Goal: Check status: Check status

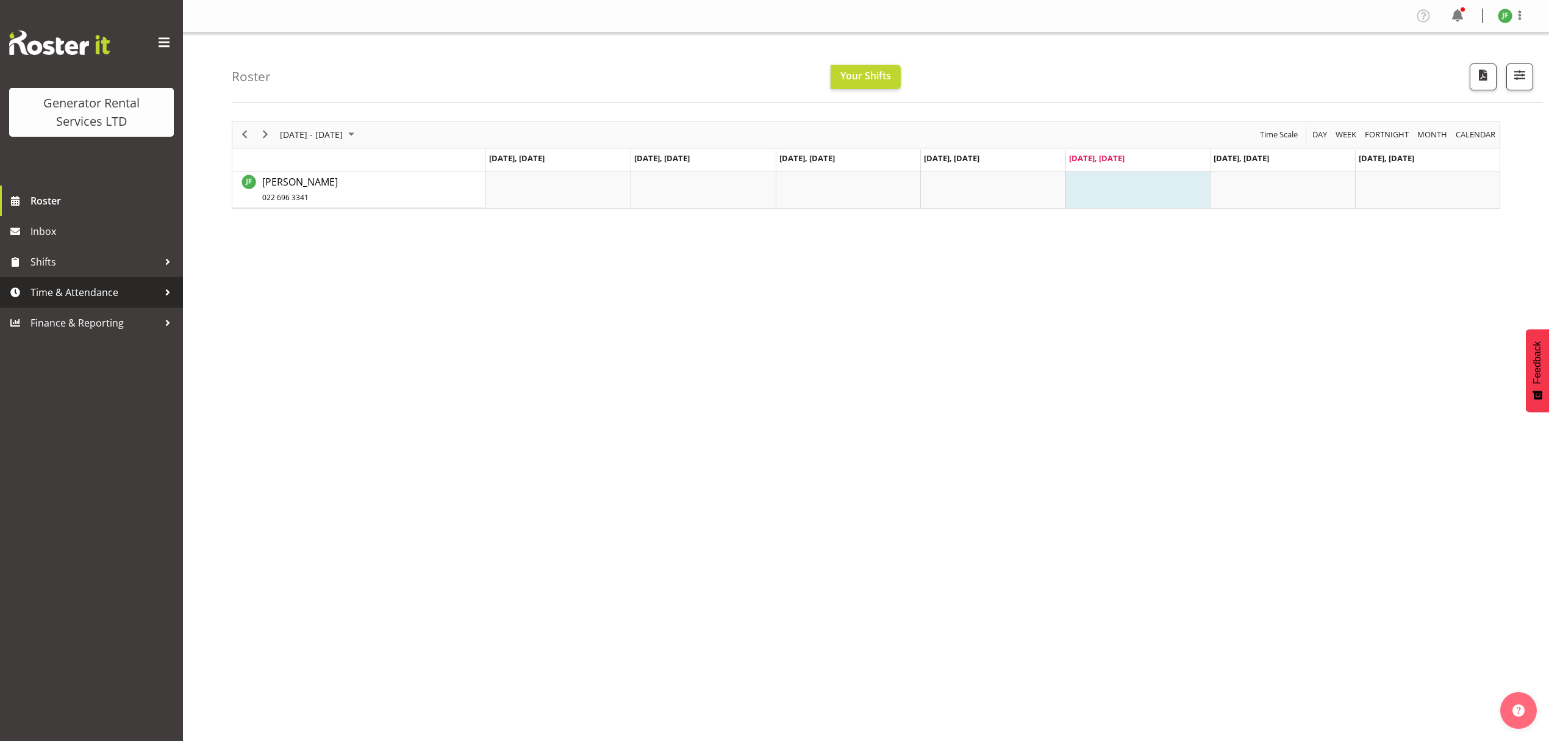
click at [113, 298] on span "Time & Attendance" at bounding box center [94, 292] width 128 height 18
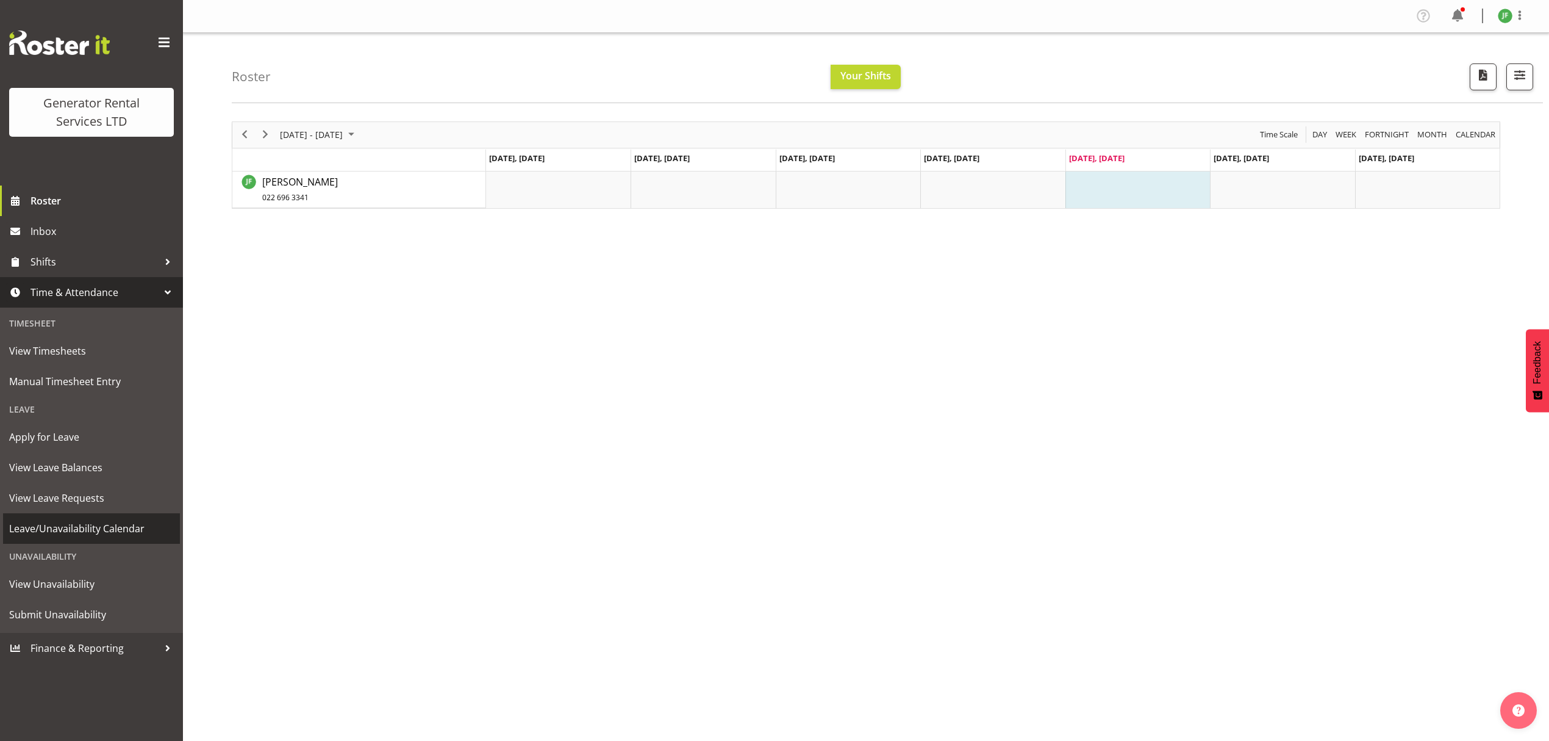
click at [108, 528] on span "Leave/Unavailability Calendar" at bounding box center [91, 528] width 165 height 18
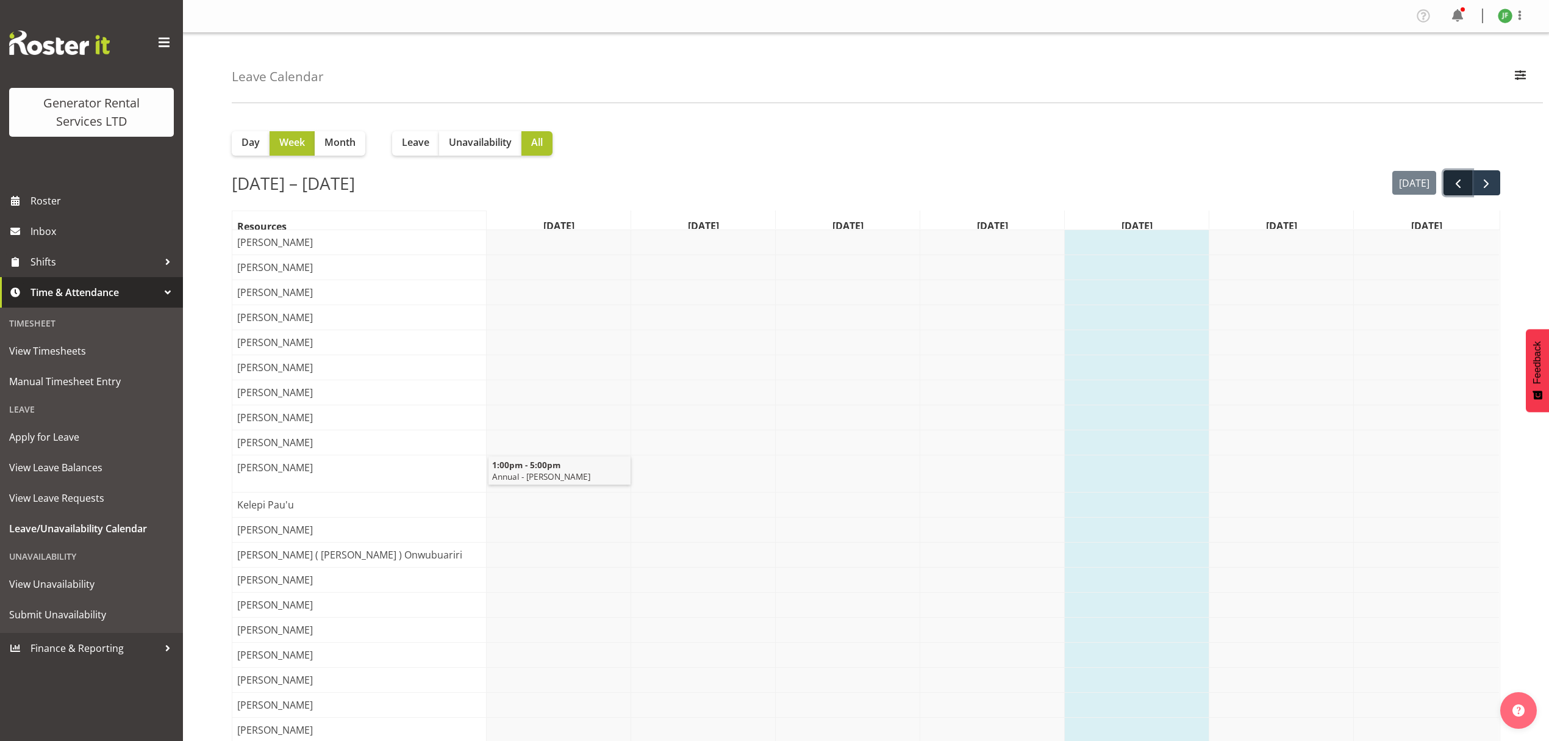
click at [1457, 192] on button "prev" at bounding box center [1458, 182] width 29 height 25
